Goal: Task Accomplishment & Management: Complete application form

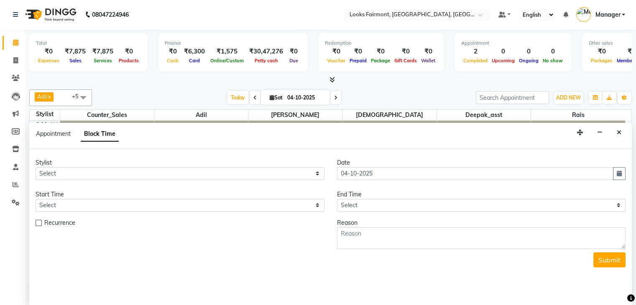
scroll to position [313, 0]
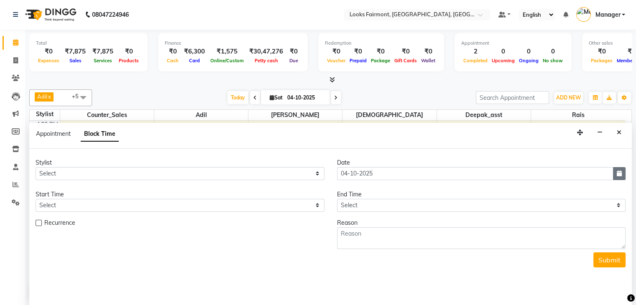
click at [619, 171] on icon "button" at bounding box center [619, 174] width 5 height 6
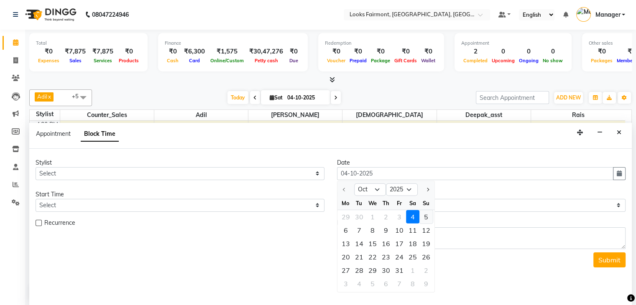
click at [423, 214] on div "5" at bounding box center [425, 216] width 13 height 13
type input "05-10-2025"
select select "540"
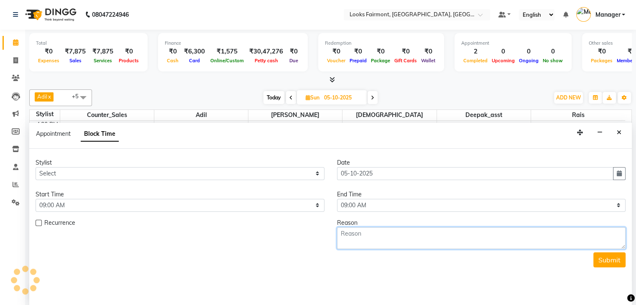
click at [385, 236] on textarea at bounding box center [481, 238] width 289 height 22
type textarea "1032 W/B"
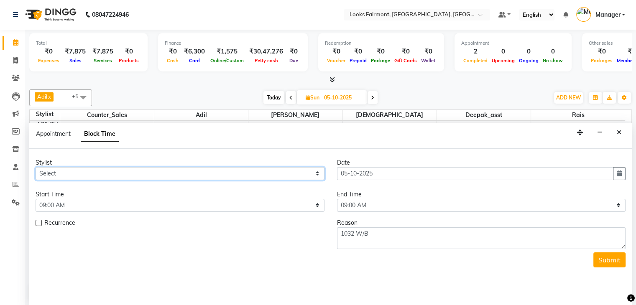
click at [222, 168] on select "Select [PERSON_NAME] Counter_Sales Deepak_asst Nisha [PERSON_NAME] Soring_mgr […" at bounding box center [180, 173] width 289 height 13
select select "76347"
click at [36, 167] on select "Select [PERSON_NAME] Counter_Sales Deepak_asst Nisha [PERSON_NAME] Soring_mgr […" at bounding box center [180, 173] width 289 height 13
click at [183, 200] on select "Select 09:00 AM 09:15 AM 09:30 AM 09:45 AM 10:00 AM 10:15 AM 10:30 AM 10:45 AM …" at bounding box center [180, 205] width 289 height 13
select select "1050"
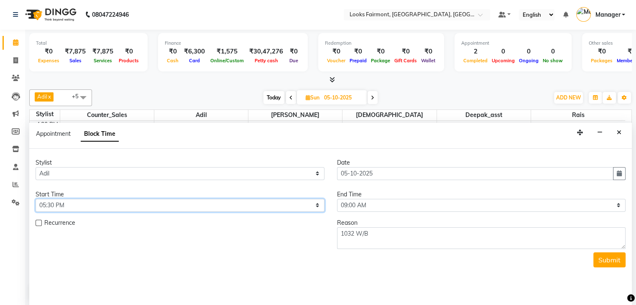
click at [36, 199] on select "Select 09:00 AM 09:15 AM 09:30 AM 09:45 AM 10:00 AM 10:15 AM 10:30 AM 10:45 AM …" at bounding box center [180, 205] width 289 height 13
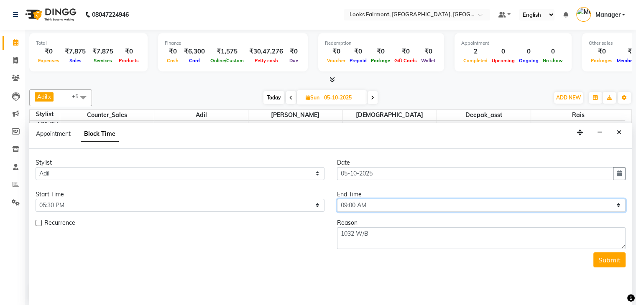
click at [374, 208] on select "Select 09:00 AM 09:15 AM 09:30 AM 09:45 AM 10:00 AM 10:15 AM 10:30 AM 10:45 AM …" at bounding box center [481, 205] width 289 height 13
select select "1110"
click at [337, 199] on select "Select 09:00 AM 09:15 AM 09:30 AM 09:45 AM 10:00 AM 10:15 AM 10:30 AM 10:45 AM …" at bounding box center [481, 205] width 289 height 13
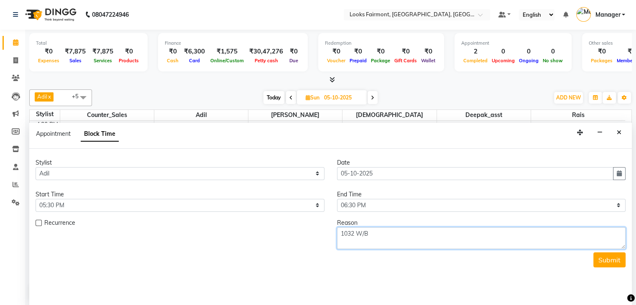
drag, startPoint x: 413, startPoint y: 232, endPoint x: 474, endPoint y: 247, distance: 63.3
click at [414, 232] on textarea "1032 W/B" at bounding box center [481, 238] width 289 height 22
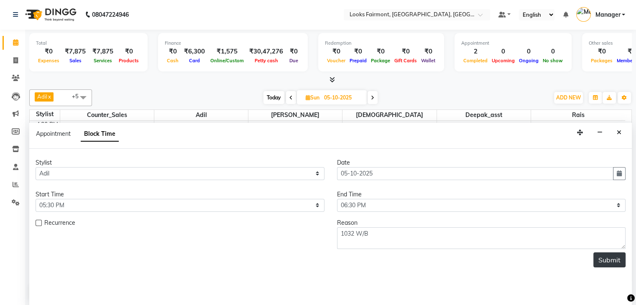
click at [606, 262] on button "Submit" at bounding box center [609, 259] width 32 height 15
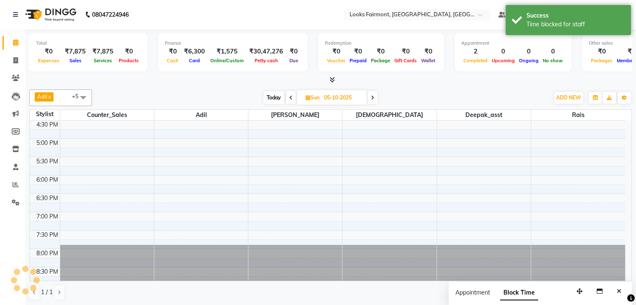
scroll to position [0, 0]
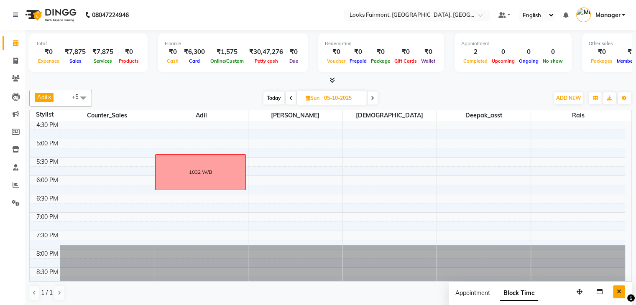
drag, startPoint x: 606, startPoint y: 261, endPoint x: 619, endPoint y: 293, distance: 33.9
click at [619, 293] on div "[PERSON_NAME] x Counter_Sales x Deepak_asst x [PERSON_NAME] x Rais x +5 Select …" at bounding box center [330, 196] width 602 height 218
click at [619, 293] on icon "Close" at bounding box center [619, 291] width 5 height 6
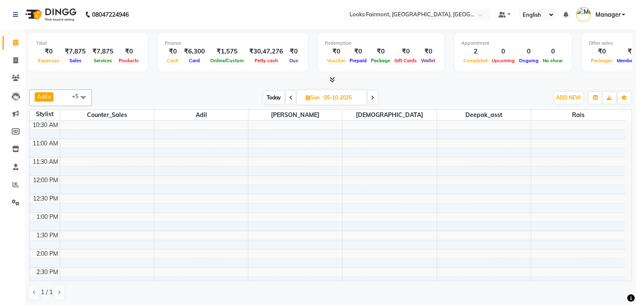
scroll to position [100, 0]
